Goal: Communication & Community: Ask a question

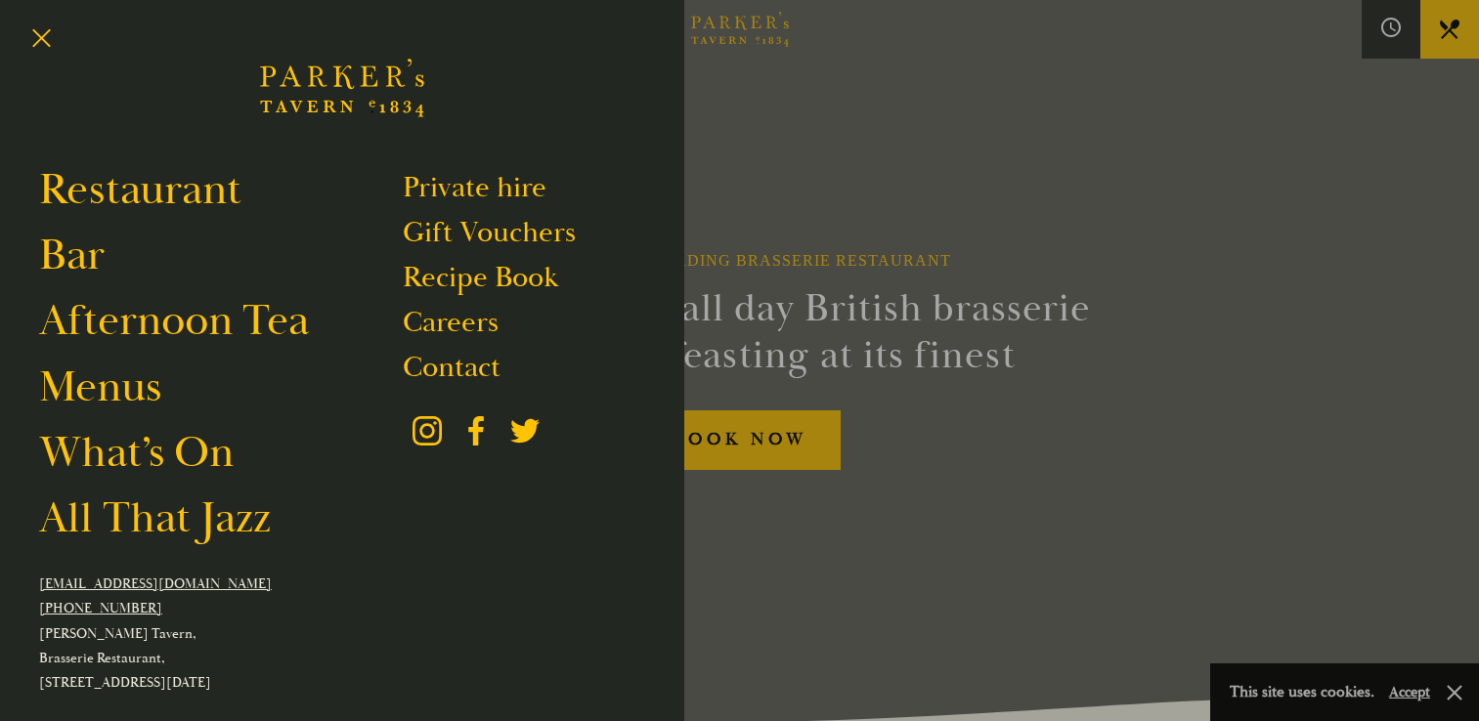
scroll to position [98, 0]
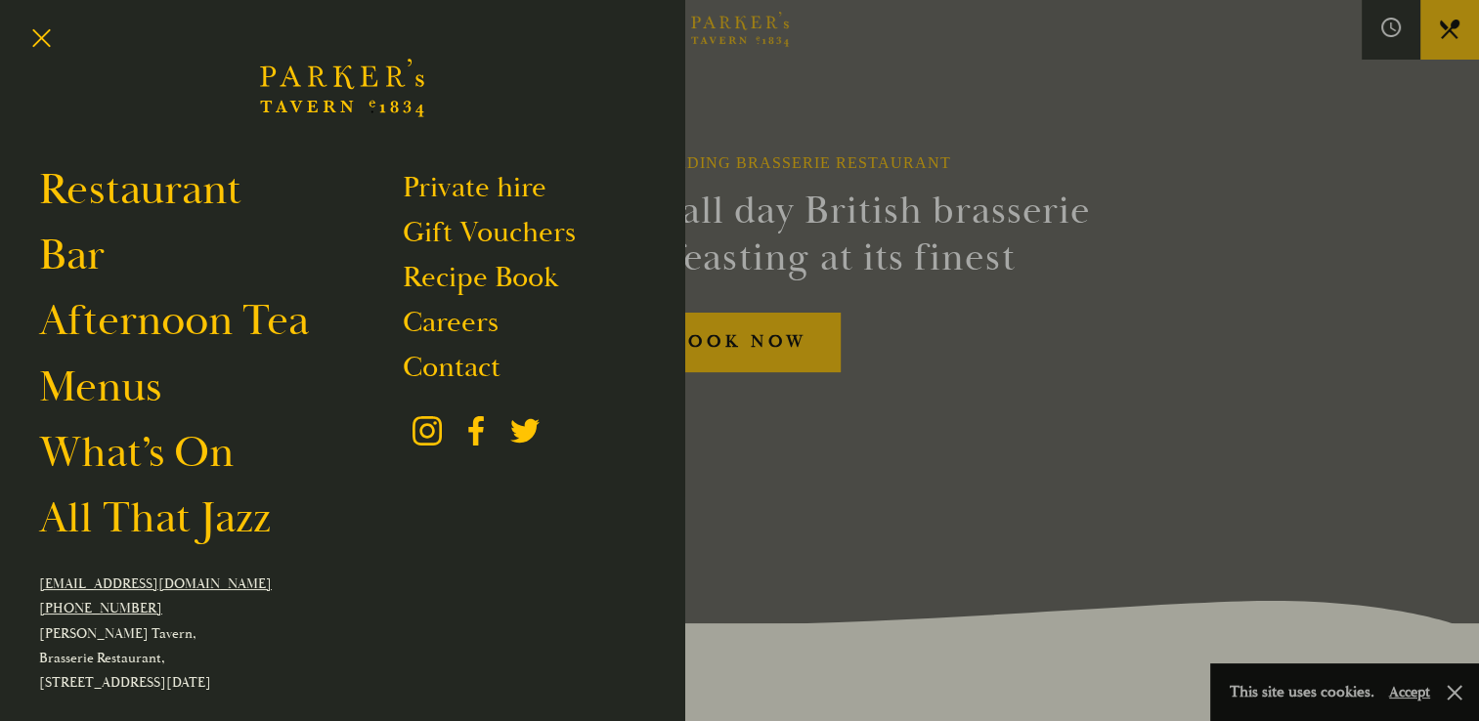
click at [438, 373] on link "Contact" at bounding box center [452, 367] width 98 height 37
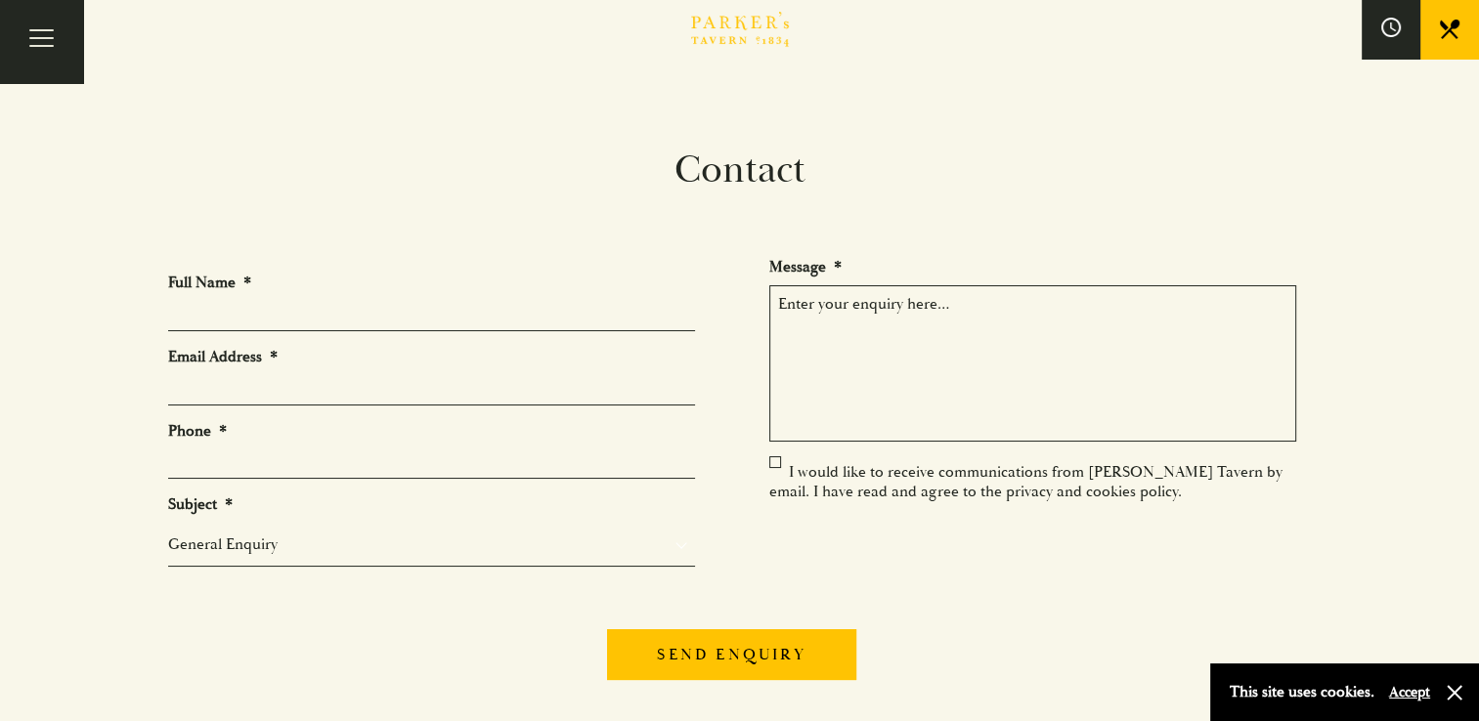
click at [363, 322] on input "Full Name *" at bounding box center [431, 316] width 527 height 30
type input "[PERSON_NAME]"
type input "[EMAIL_ADDRESS][DOMAIN_NAME]"
click at [335, 464] on input "Phone *" at bounding box center [431, 464] width 527 height 30
click at [191, 556] on select "General Enquiry Private Bookings Group Bookings Events" at bounding box center [431, 544] width 527 height 23
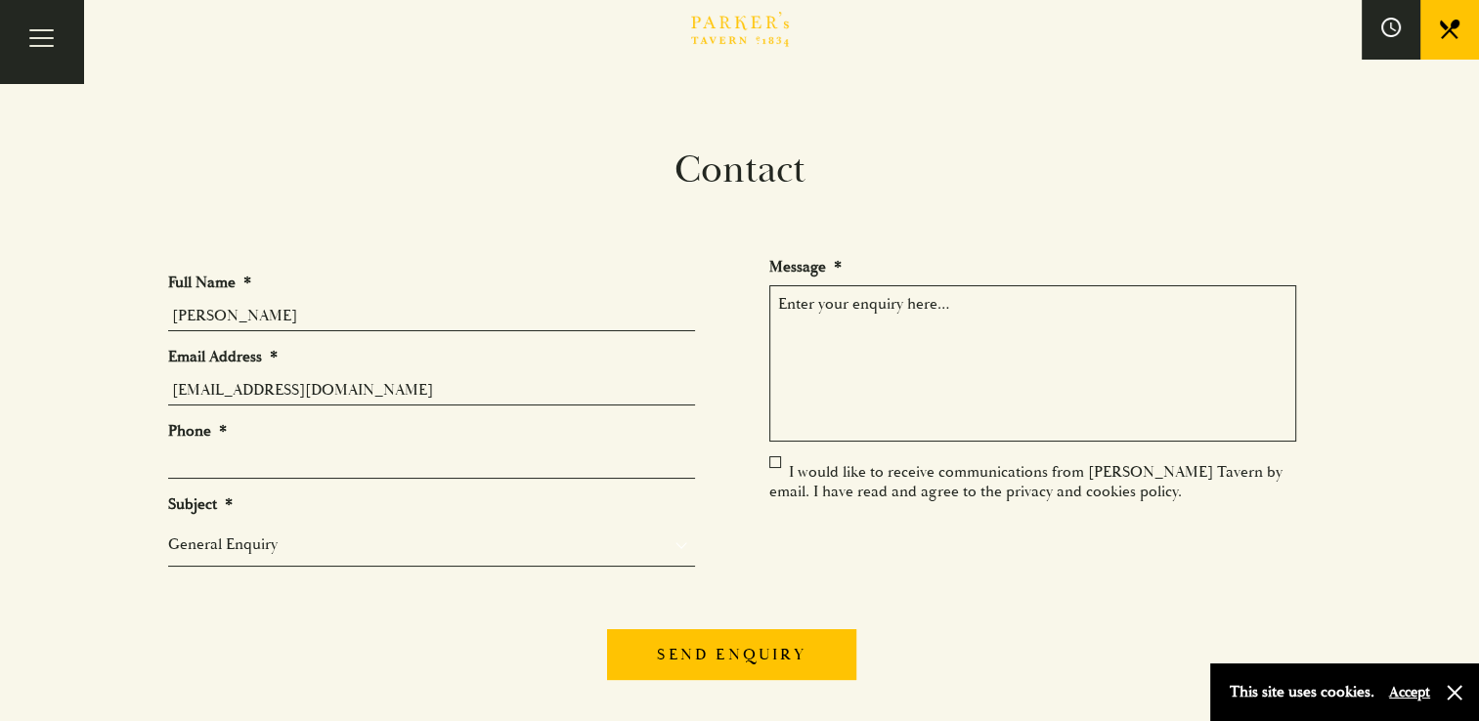
click at [246, 448] on li "Phone *" at bounding box center [439, 450] width 542 height 59
click at [349, 465] on input "Phone *" at bounding box center [431, 464] width 527 height 30
type input "01954284000"
click at [904, 369] on textarea "Message *" at bounding box center [1032, 363] width 527 height 156
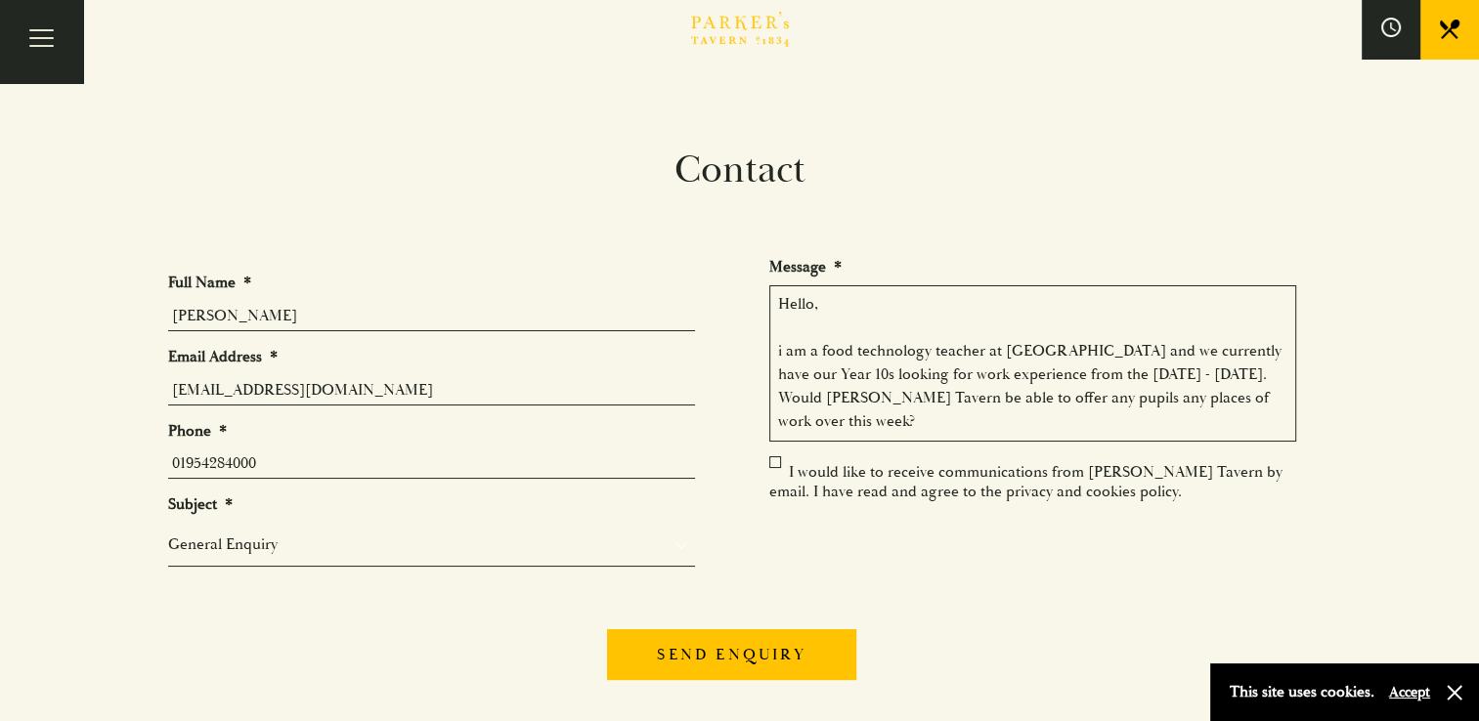
drag, startPoint x: 926, startPoint y: 345, endPoint x: 820, endPoint y: 352, distance: 106.7
click at [820, 352] on textarea "Hello, i am a food technology teacher at [GEOGRAPHIC_DATA] and we currently hav…" at bounding box center [1032, 363] width 527 height 156
drag, startPoint x: 1231, startPoint y: 354, endPoint x: 772, endPoint y: 336, distance: 459.7
click at [772, 336] on textarea "Hello, i am a teacher at [GEOGRAPHIC_DATA] and we currently have our Year 10s l…" at bounding box center [1032, 363] width 527 height 156
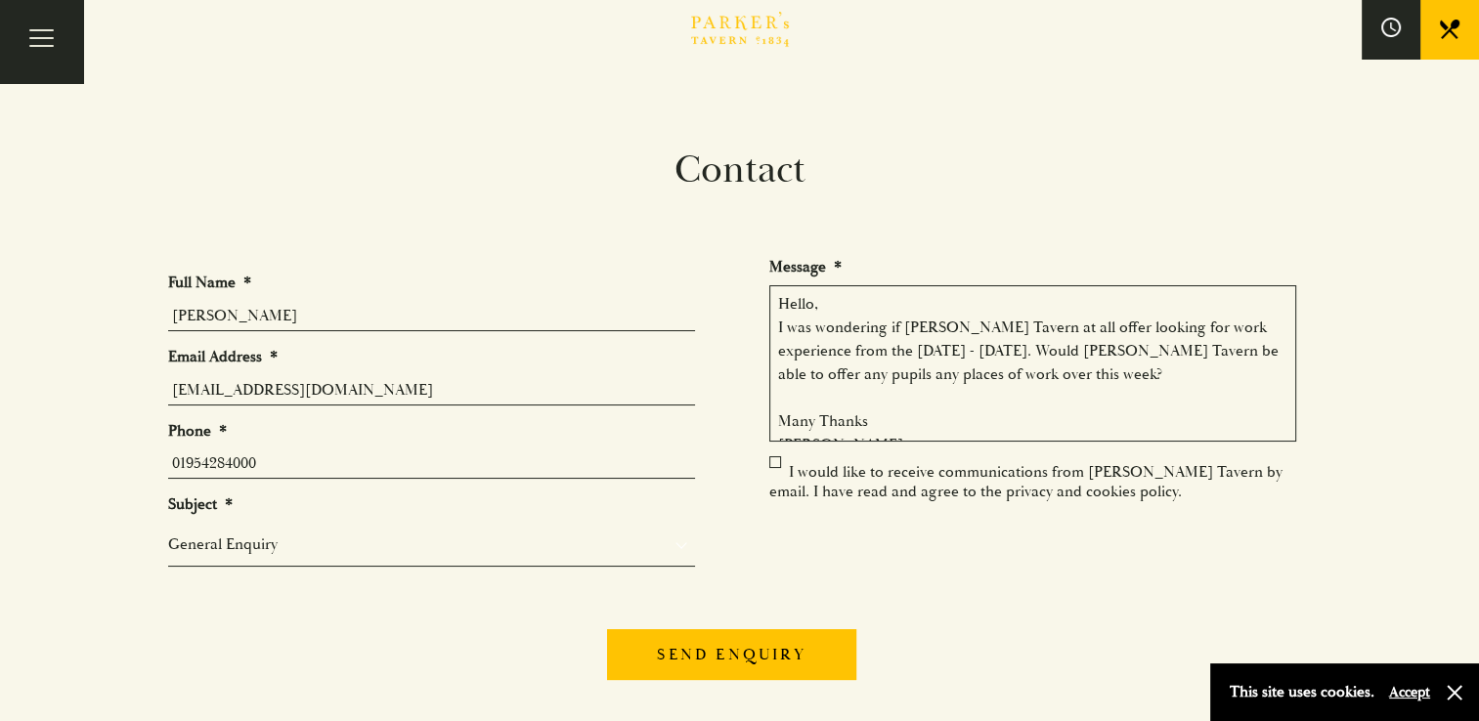
drag, startPoint x: 1154, startPoint y: 328, endPoint x: 1075, endPoint y: 331, distance: 79.2
click at [1075, 331] on textarea "Hello, I was wondering if [PERSON_NAME] Tavern at all offer looking for work ex…" at bounding box center [1032, 363] width 527 height 156
click at [1181, 324] on textarea "Hello, I was wondering if [PERSON_NAME] Tavern at all offer work experience fro…" at bounding box center [1032, 363] width 527 height 156
click at [1188, 325] on textarea "Hello, I was wondering if [PERSON_NAME] Tavern at all offer work experience fro…" at bounding box center [1032, 363] width 527 height 156
click at [843, 349] on textarea "Hello, I was wondering if [PERSON_NAME] Tavern at all offer work experience for…" at bounding box center [1032, 363] width 527 height 156
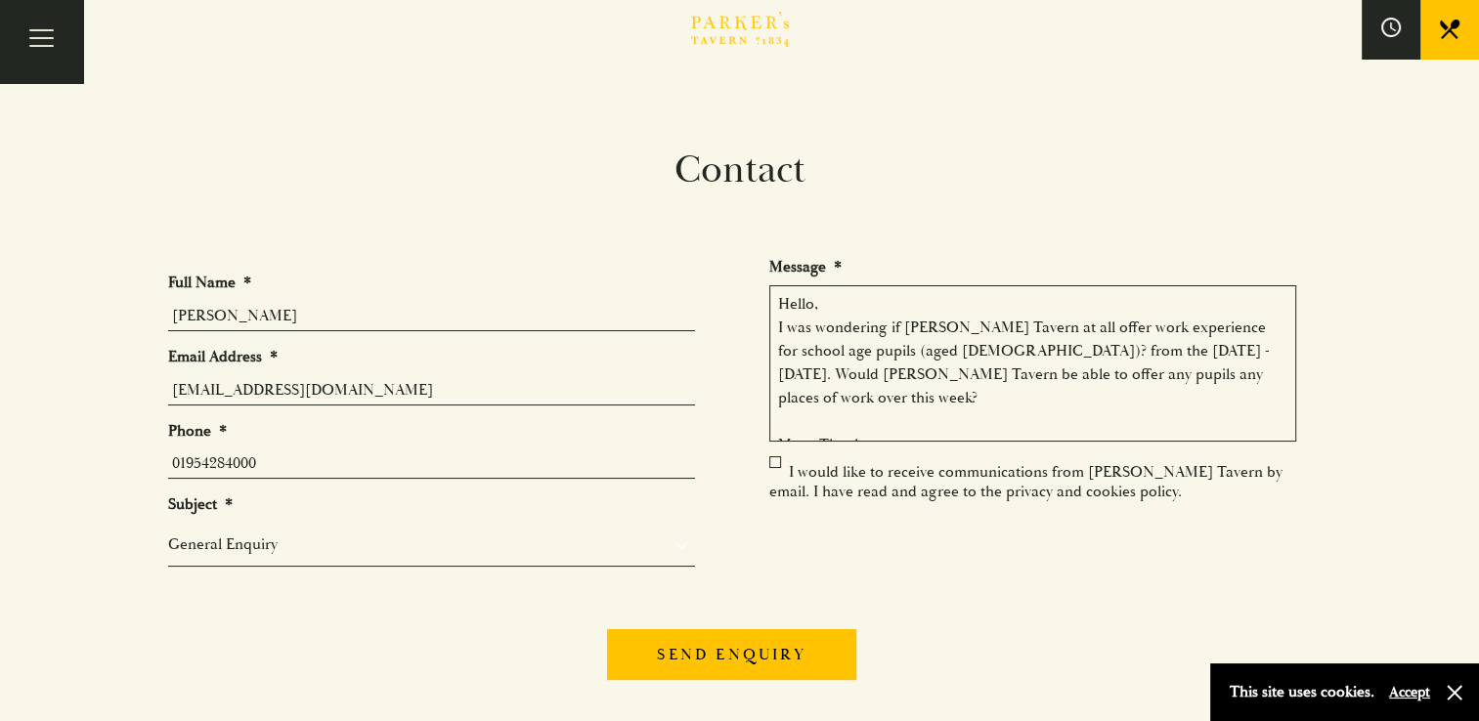
click at [981, 395] on textarea "Hello, I was wondering if [PERSON_NAME] Tavern at all offer work experience for…" at bounding box center [1032, 363] width 527 height 156
click at [887, 353] on textarea "Hello, I was wondering if [PERSON_NAME] Tavern at all offer work experience for…" at bounding box center [1032, 363] width 527 height 156
click at [989, 401] on textarea "Hello, I was wondering if [PERSON_NAME] Tavern at all offer work experience for…" at bounding box center [1032, 363] width 527 height 156
drag, startPoint x: 1182, startPoint y: 377, endPoint x: 1119, endPoint y: 358, distance: 66.5
click at [1119, 358] on textarea "Hello, I was wondering if [PERSON_NAME] Tavern at all offer work experience for…" at bounding box center [1032, 363] width 527 height 156
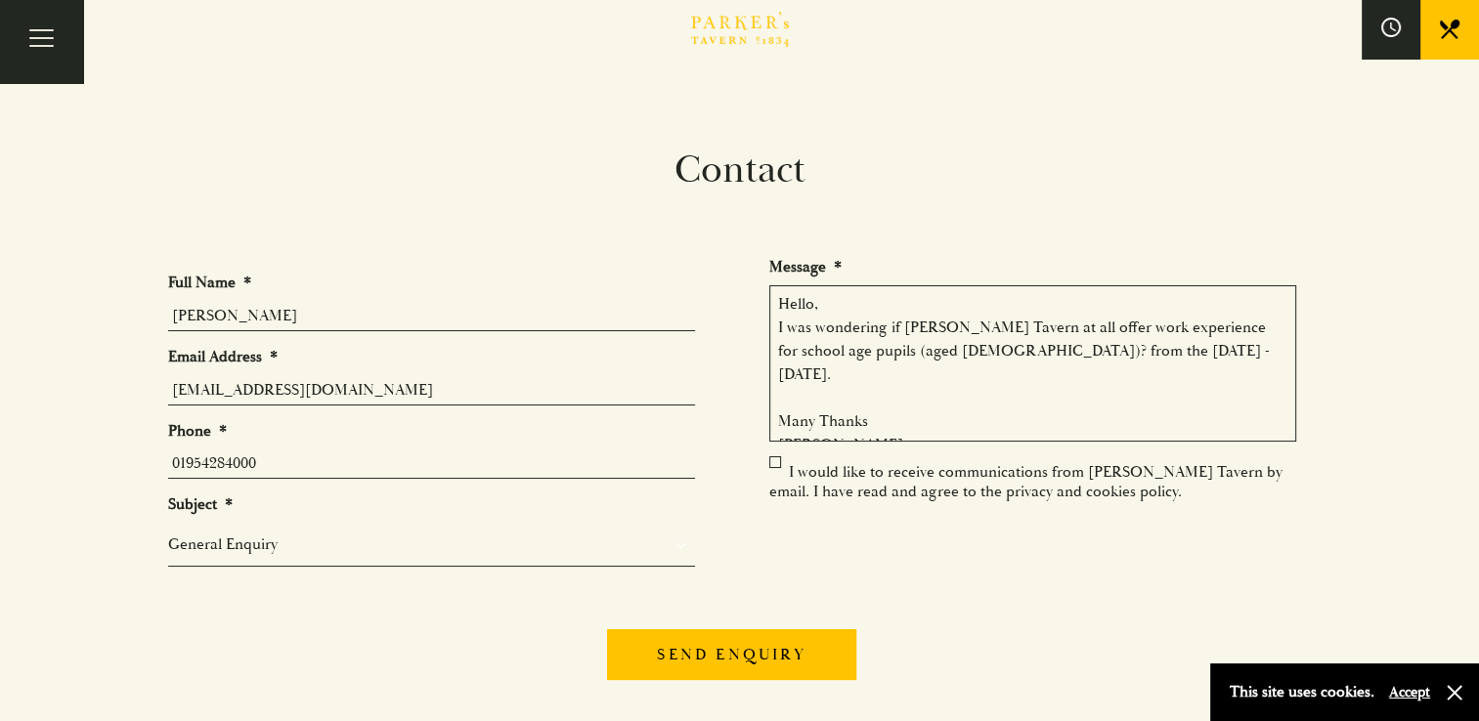
type textarea "Hello, I was wondering if [PERSON_NAME] Tavern at all offer work experience for…"
drag, startPoint x: 353, startPoint y: 395, endPoint x: 181, endPoint y: 393, distance: 172.0
click at [181, 393] on input "[EMAIL_ADDRESS][DOMAIN_NAME]" at bounding box center [431, 390] width 527 height 30
type input "[EMAIL_ADDRESS][DOMAIN_NAME]"
click at [367, 654] on div "Send enquiry" at bounding box center [739, 652] width 1143 height 76
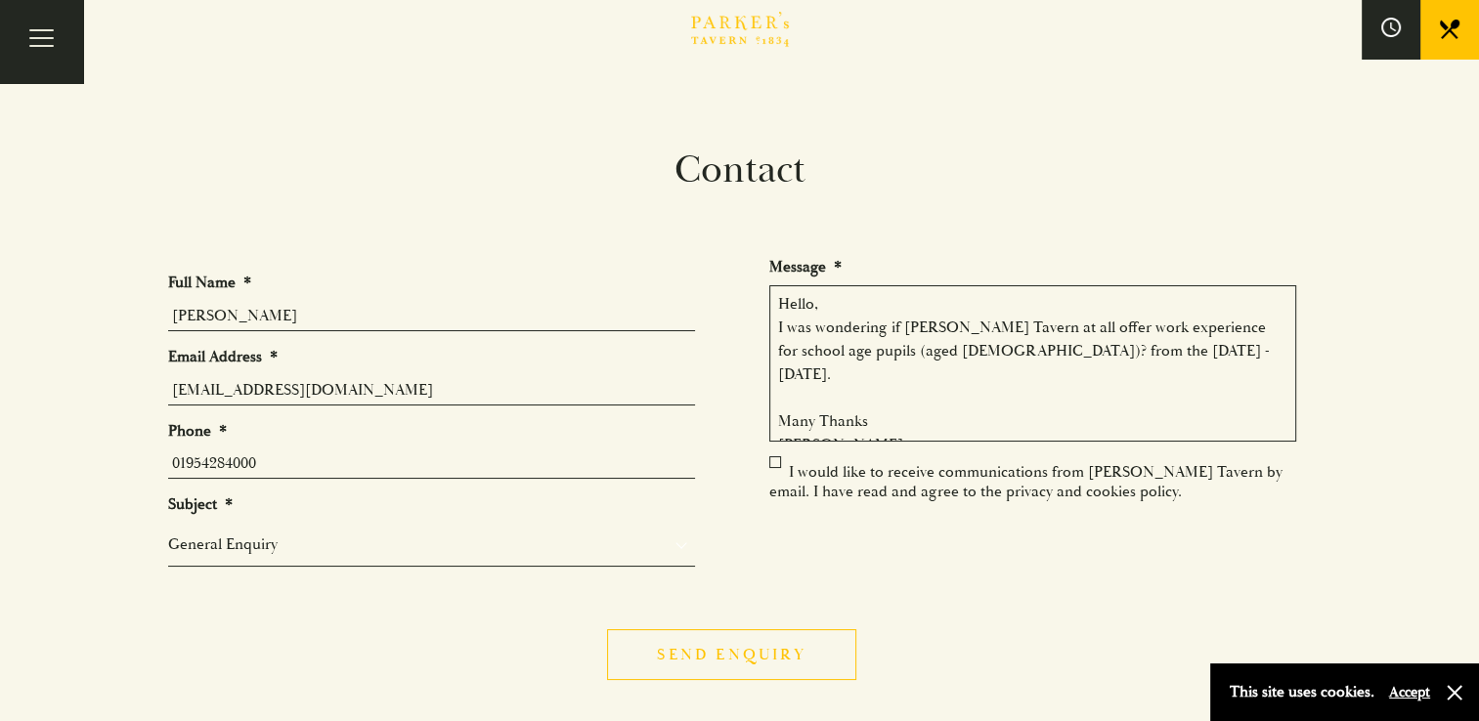
click at [653, 660] on input "Send enquiry" at bounding box center [731, 654] width 248 height 51
